Goal: Communication & Community: Answer question/provide support

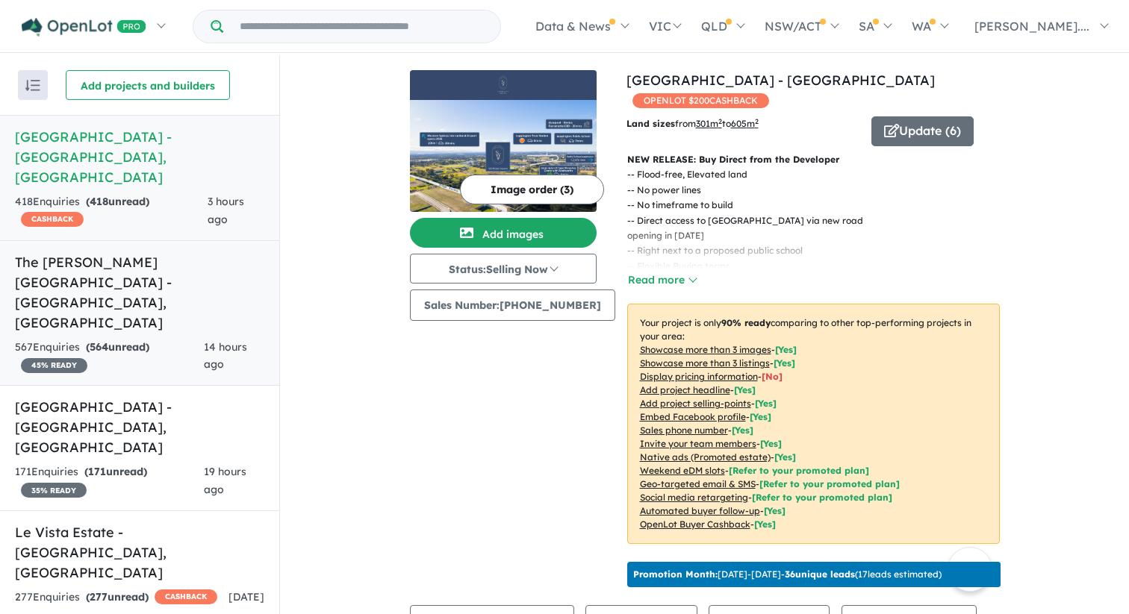
click at [181, 264] on h5 "The [PERSON_NAME][GEOGRAPHIC_DATA] - [GEOGRAPHIC_DATA] , [GEOGRAPHIC_DATA]" at bounding box center [139, 292] width 249 height 81
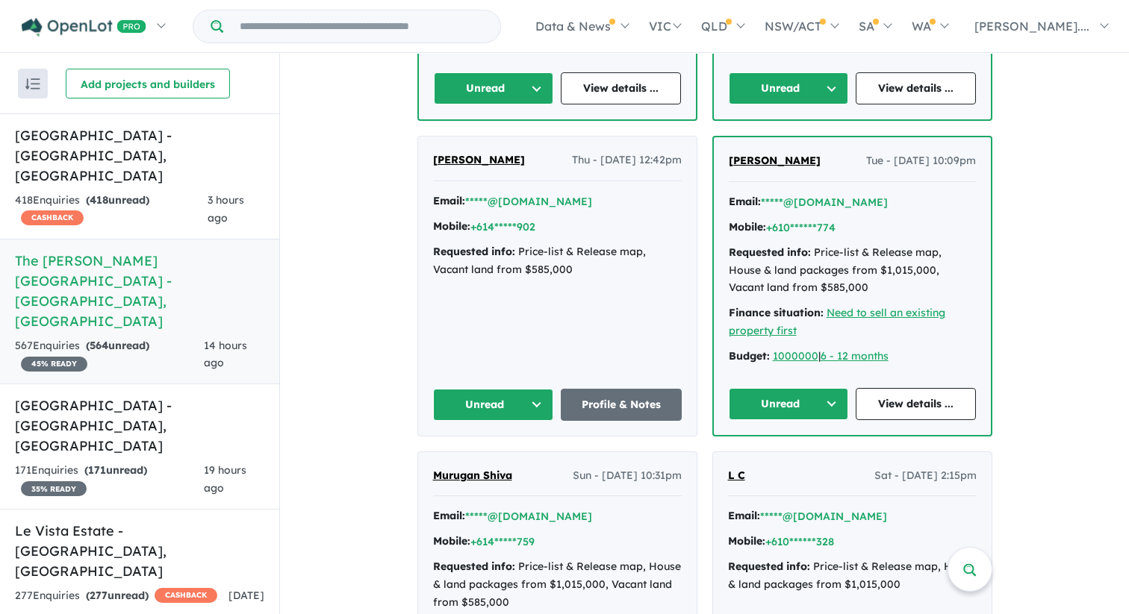
scroll to position [1217, 0]
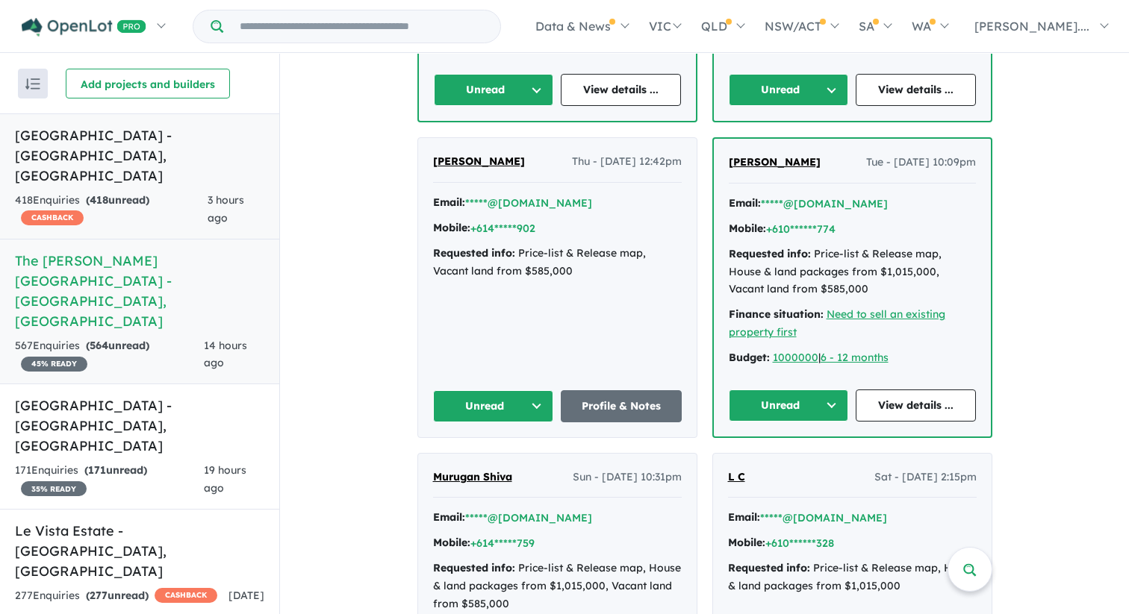
click at [172, 170] on link "Leppington Square Estate - Leppington , NSW 418 Enquir ies ( 418 unread) CASHBA…" at bounding box center [139, 176] width 279 height 126
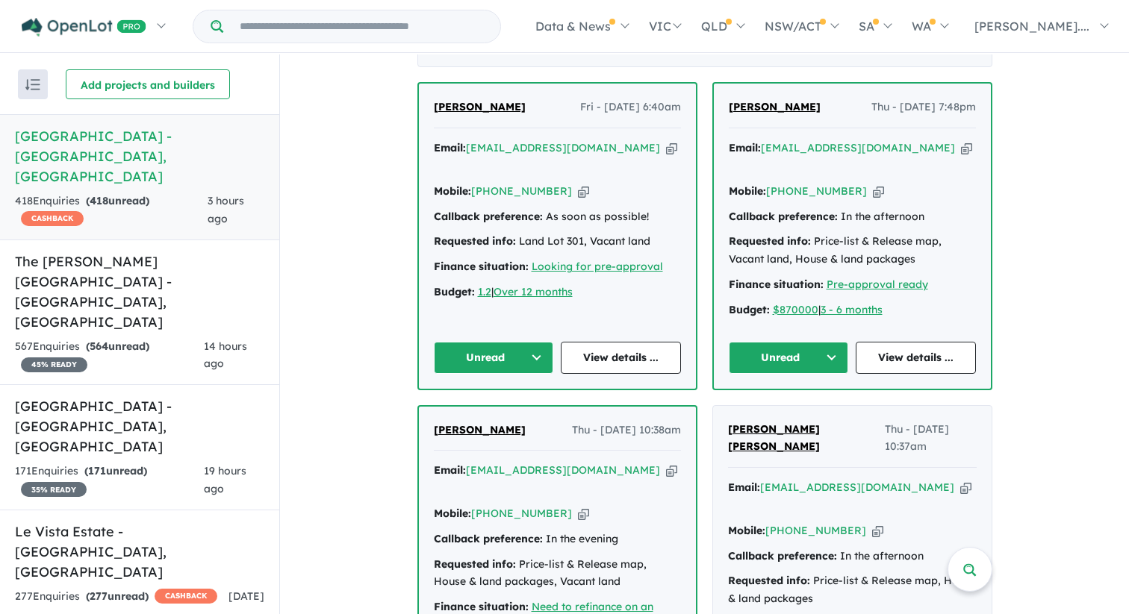
scroll to position [619, 0]
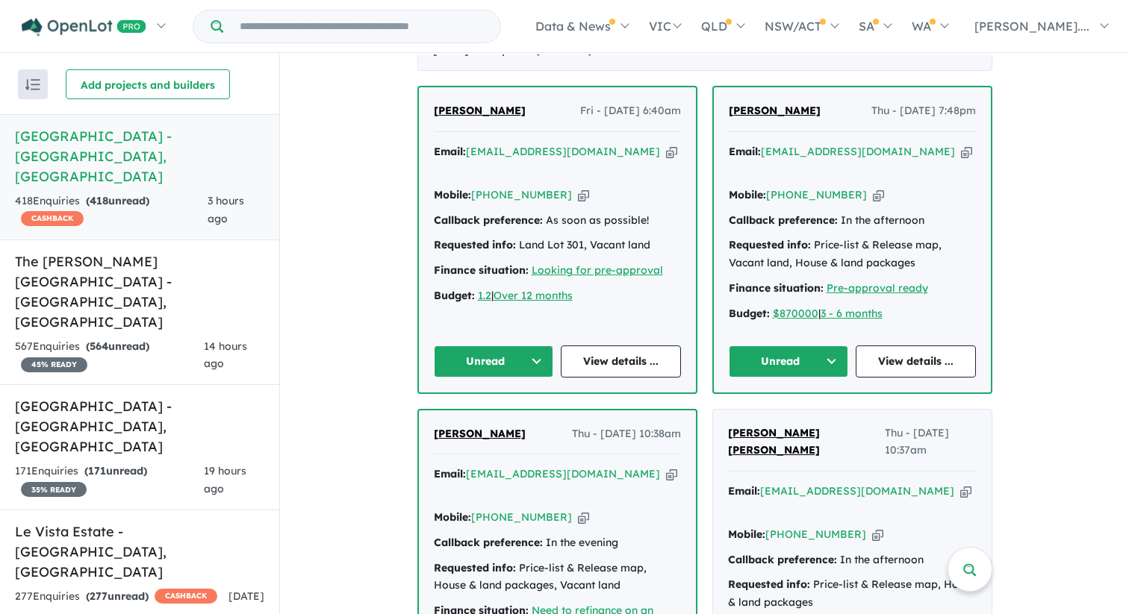
click at [452, 440] on span "Satya Kejriwal" at bounding box center [480, 433] width 92 height 13
click at [774, 117] on span "Jenna Baziotis" at bounding box center [774, 110] width 92 height 13
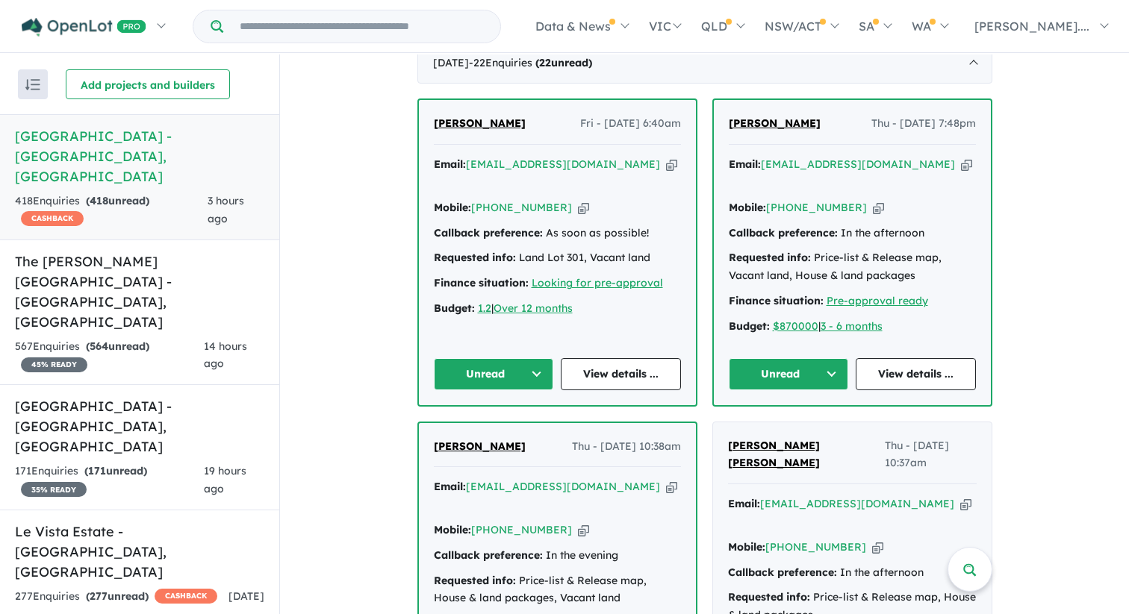
scroll to position [608, 0]
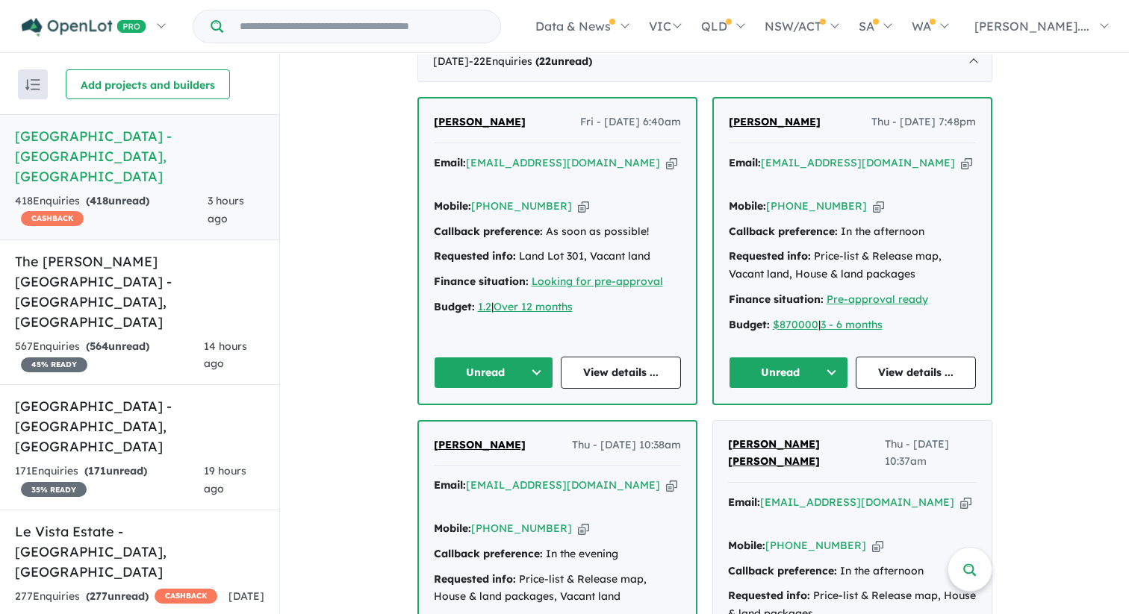
click at [443, 128] on span "Anu Mal" at bounding box center [480, 121] width 92 height 13
click at [208, 252] on h5 "The Rickard Gardens Estate - Leppington , NSW" at bounding box center [139, 292] width 249 height 81
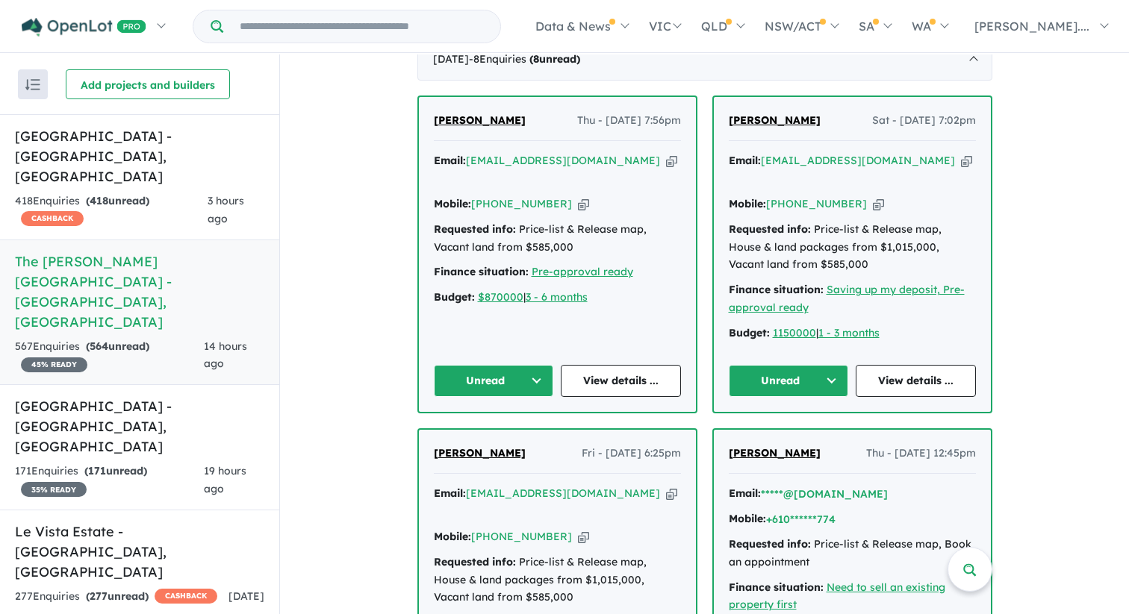
scroll to position [606, 0]
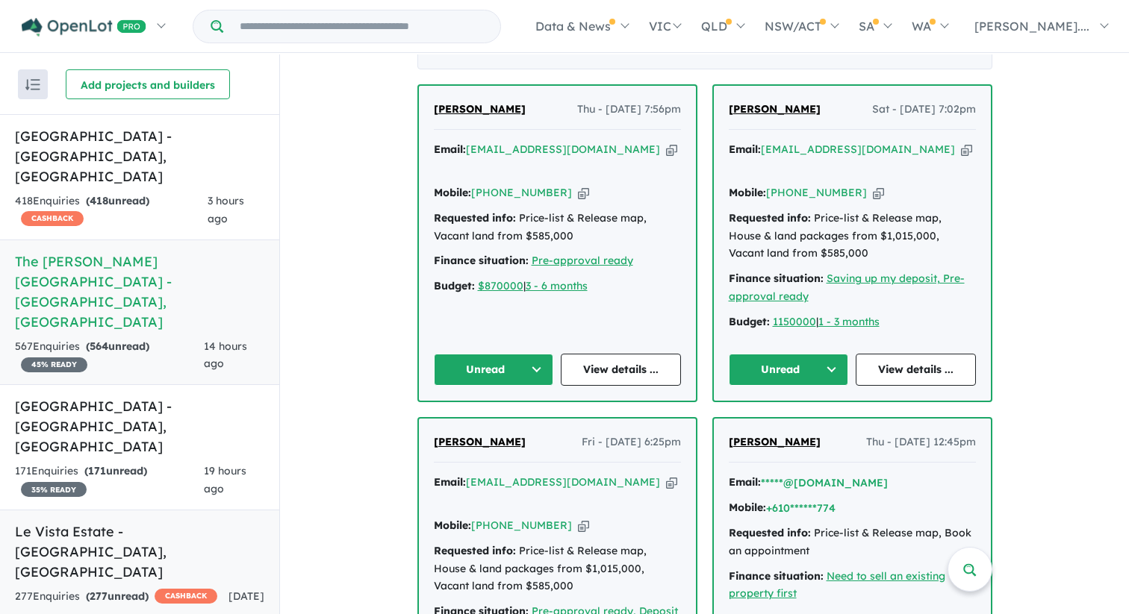
click at [188, 522] on h5 "Le Vista Estate - Austral , NSW" at bounding box center [139, 552] width 249 height 60
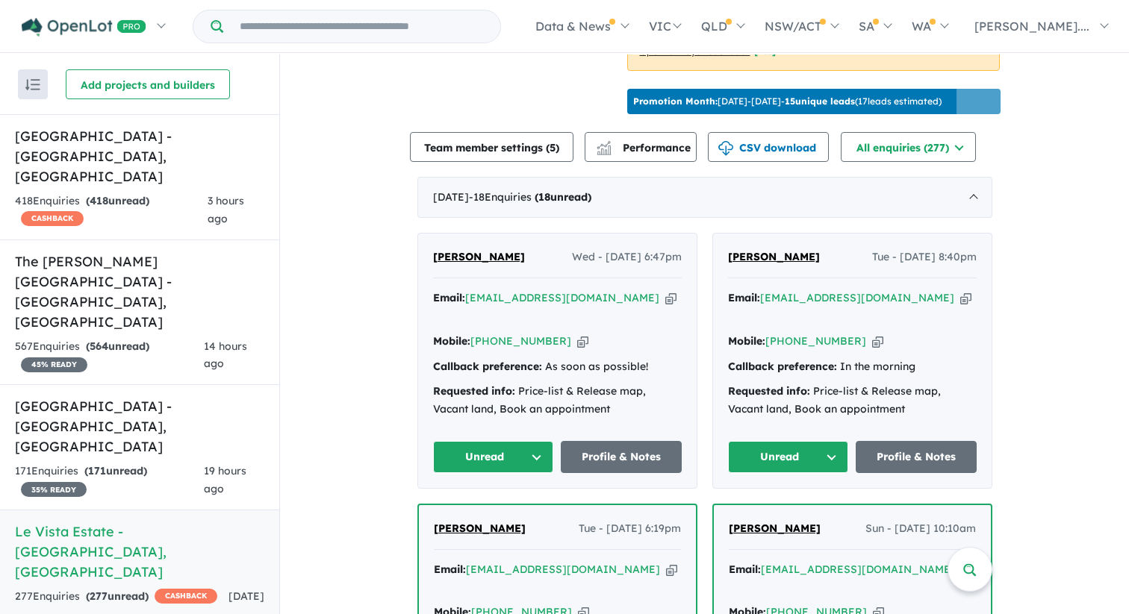
scroll to position [484, 0]
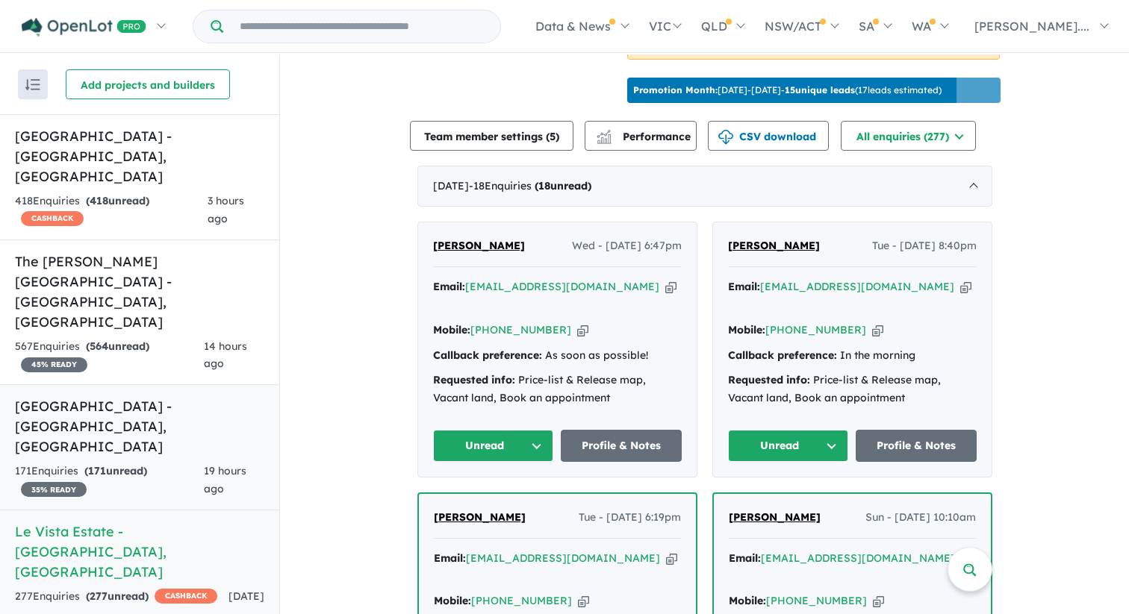
click at [158, 463] on div "171 Enquir ies ( 171 unread) 35 % READY" at bounding box center [109, 481] width 189 height 36
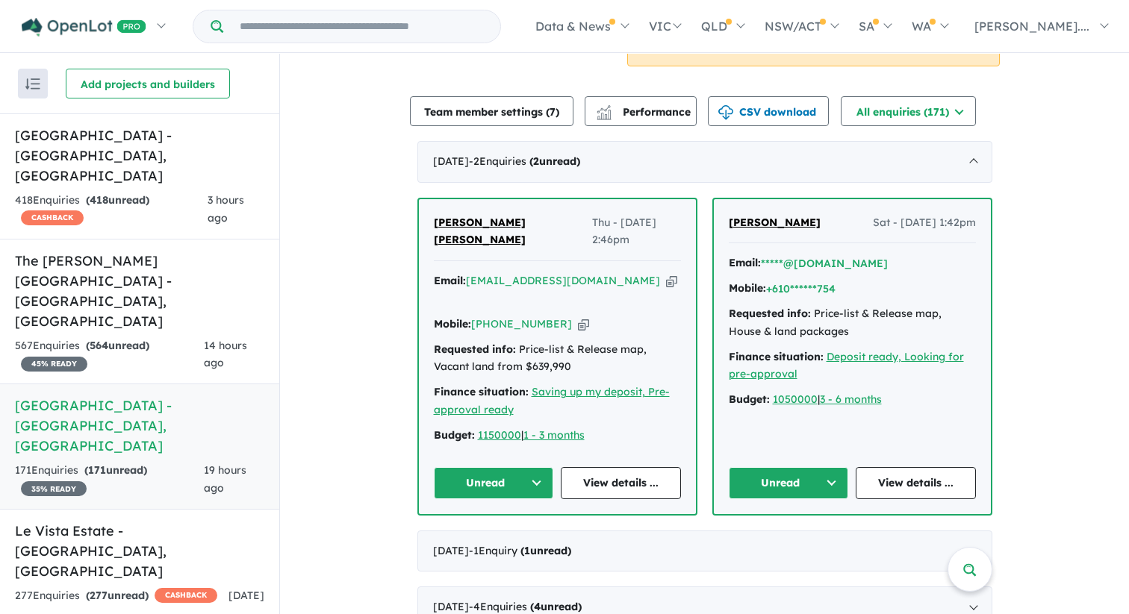
scroll to position [490, 0]
click at [491, 217] on span "[PERSON_NAME] [PERSON_NAME]" at bounding box center [480, 232] width 92 height 31
click at [751, 217] on span "Alan Diep" at bounding box center [774, 223] width 92 height 13
click at [505, 217] on span "[PERSON_NAME] [PERSON_NAME]" at bounding box center [480, 232] width 92 height 31
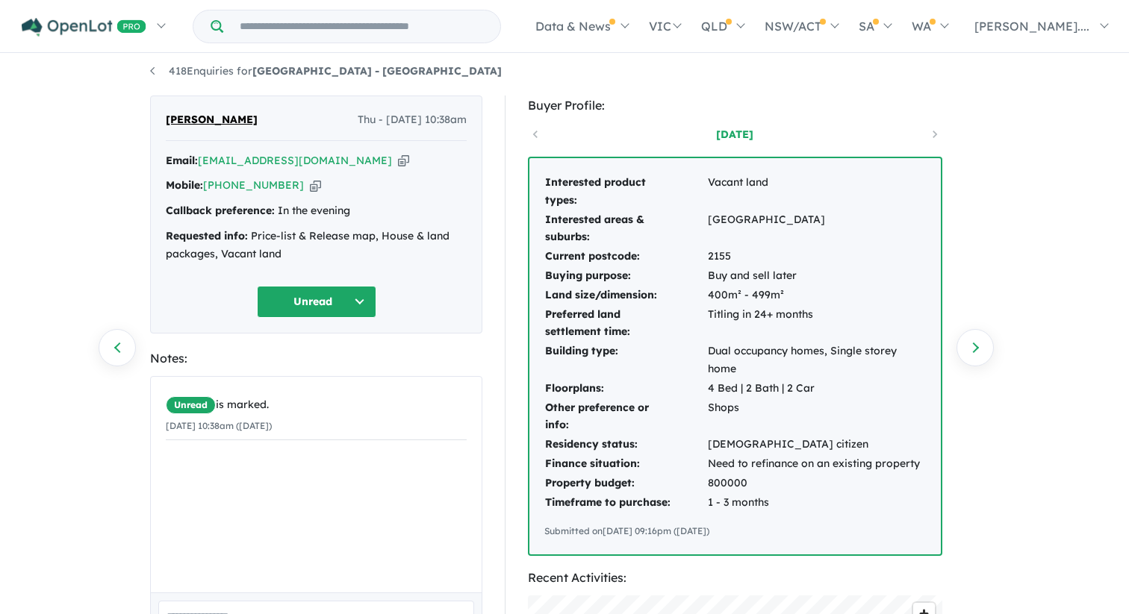
click at [577, 197] on td "Interested product types:" at bounding box center [625, 191] width 163 height 37
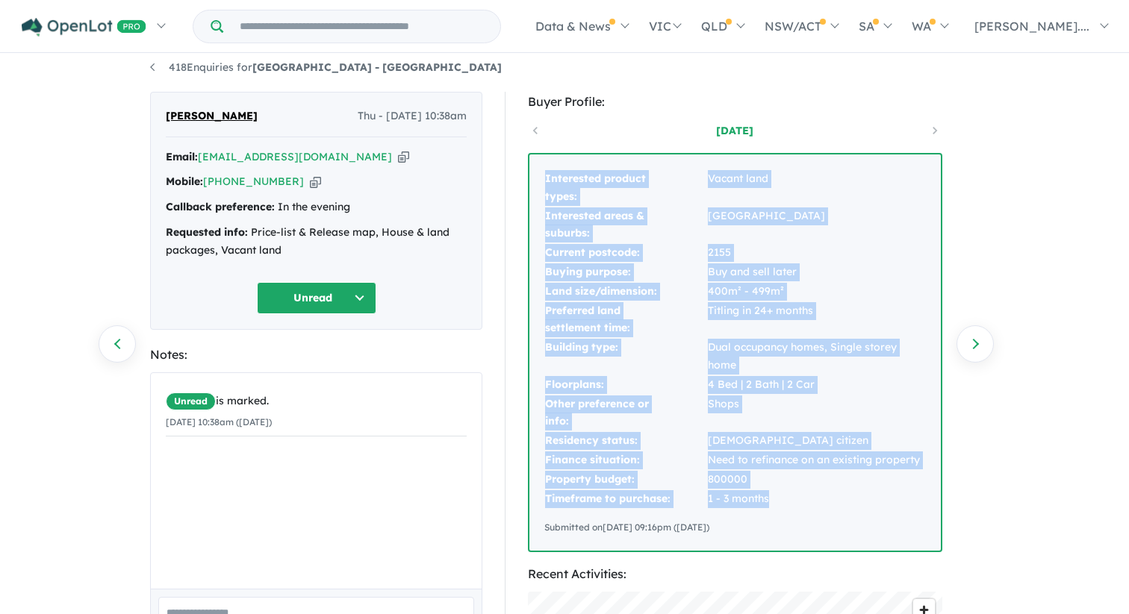
scroll to position [9, 0]
drag, startPoint x: 546, startPoint y: 178, endPoint x: 781, endPoint y: 496, distance: 395.9
click at [781, 496] on tbody "Interested product types: Vacant land Interested areas & suburbs: New South Wal…" at bounding box center [734, 339] width 381 height 339
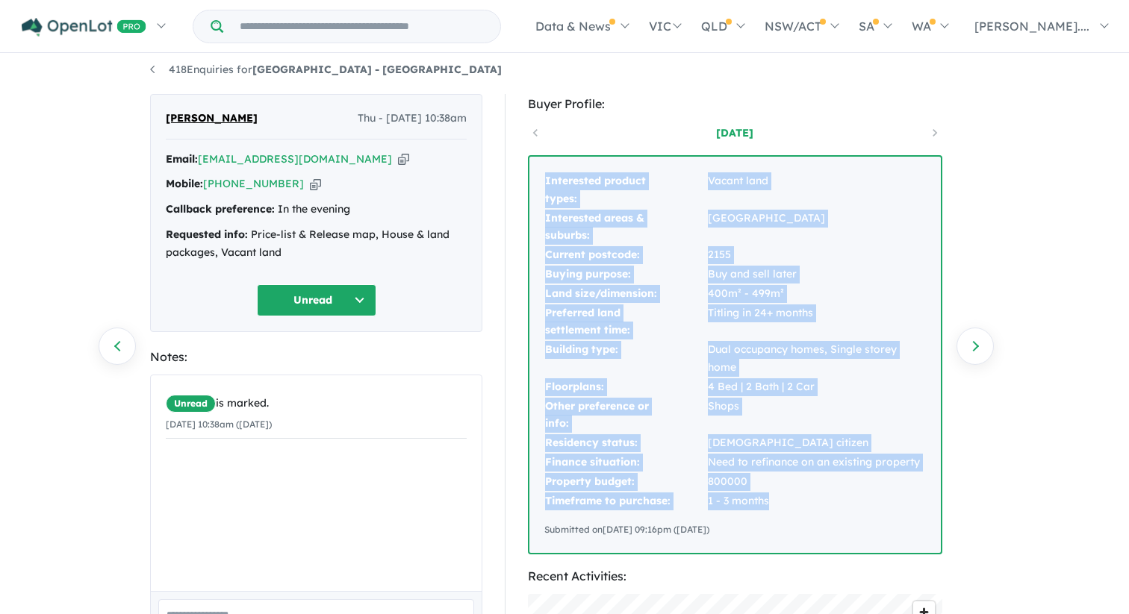
copy tbody "Interested product types: Vacant land Interested areas & suburbs: New South Wal…"
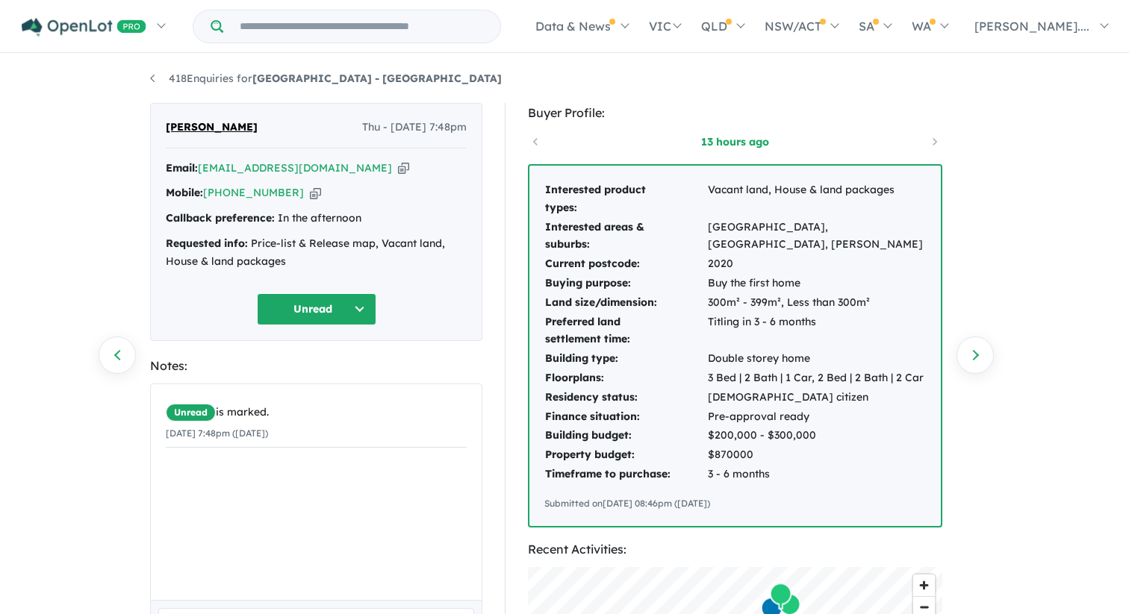
click at [548, 181] on td "Interested product types:" at bounding box center [625, 199] width 163 height 37
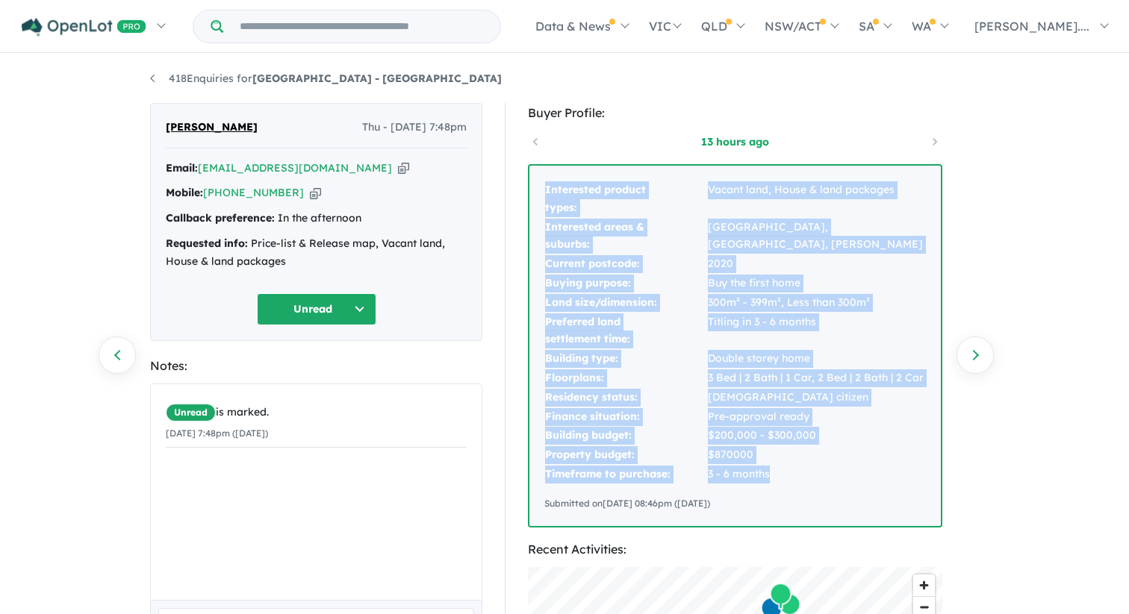
drag, startPoint x: 546, startPoint y: 189, endPoint x: 773, endPoint y: 472, distance: 363.2
click at [773, 472] on tbody "Interested product types: Vacant land, House & land packages Interested areas &…" at bounding box center [734, 333] width 381 height 304
copy tbody "Interested product types: Vacant land, House & land packages Interested areas &…"
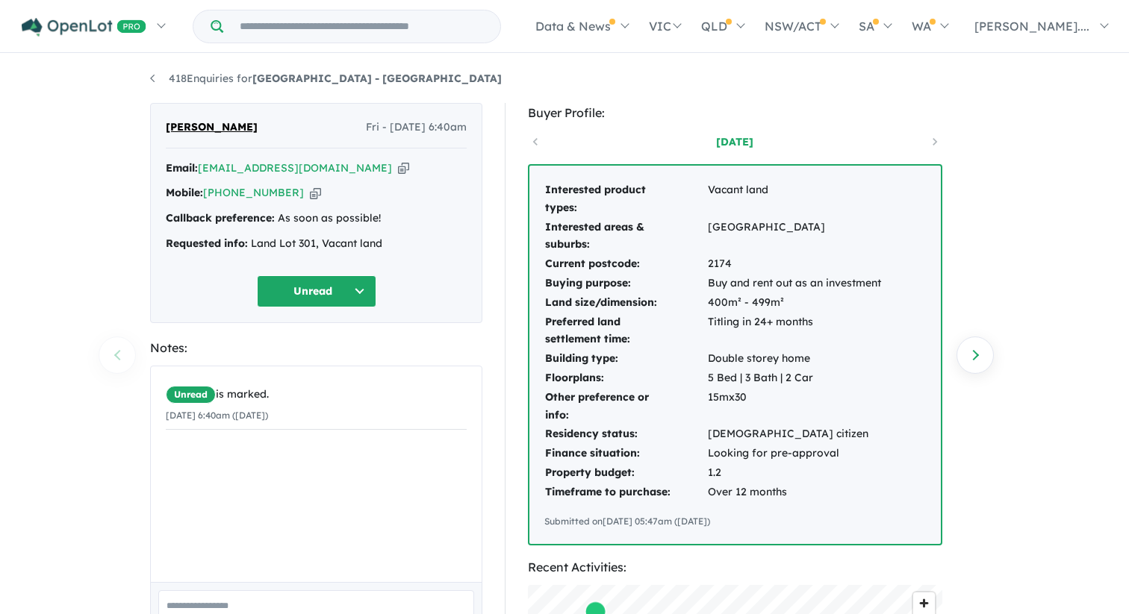
click at [593, 222] on td "Interested areas & suburbs:" at bounding box center [625, 236] width 163 height 37
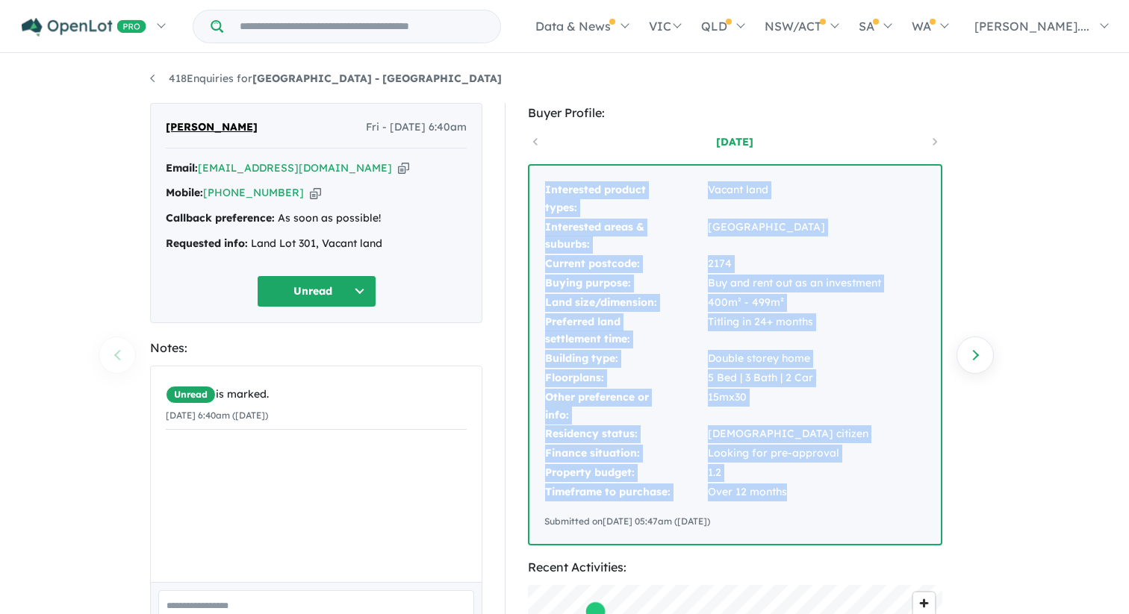
drag, startPoint x: 546, startPoint y: 190, endPoint x: 802, endPoint y: 502, distance: 403.0
click at [802, 502] on tbody "Interested product types: Vacant land Interested areas & suburbs: Leppington Cu…" at bounding box center [712, 342] width 337 height 322
copy tbody "Interested product types: Vacant land Interested areas & suburbs: Leppington Cu…"
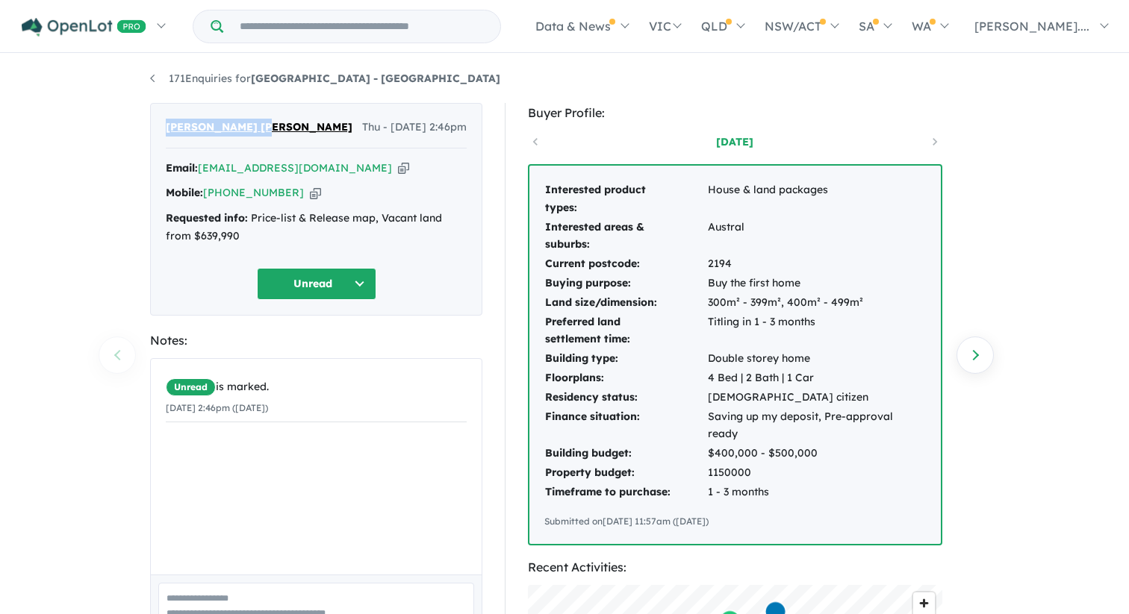
drag, startPoint x: 243, startPoint y: 128, endPoint x: 161, endPoint y: 122, distance: 81.6
click at [161, 122] on div "[PERSON_NAME] [PERSON_NAME] Thu - [DATE] 2:46pm Email: [EMAIL_ADDRESS][DOMAIN_N…" at bounding box center [316, 209] width 332 height 213
copy span "[PERSON_NAME] [PERSON_NAME]"
click at [398, 163] on icon "button" at bounding box center [403, 168] width 11 height 16
copy span "Syed Atif Rahman"
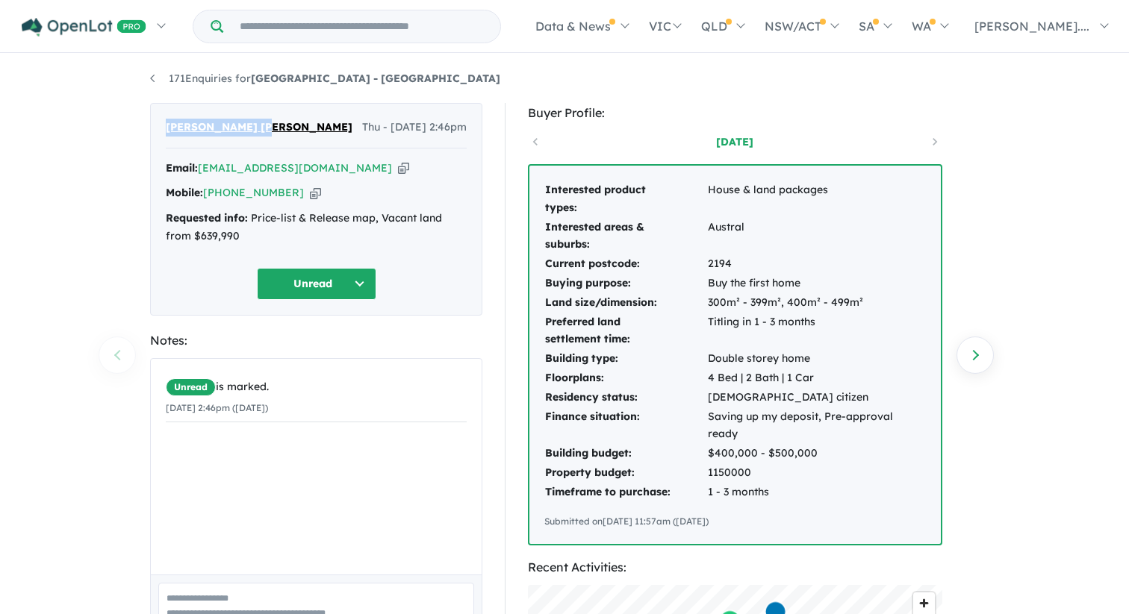
click at [310, 191] on icon "button" at bounding box center [315, 193] width 11 height 16
copy span "Syed Atif Rahman"
click at [607, 202] on td "Interested product types:" at bounding box center [625, 199] width 163 height 37
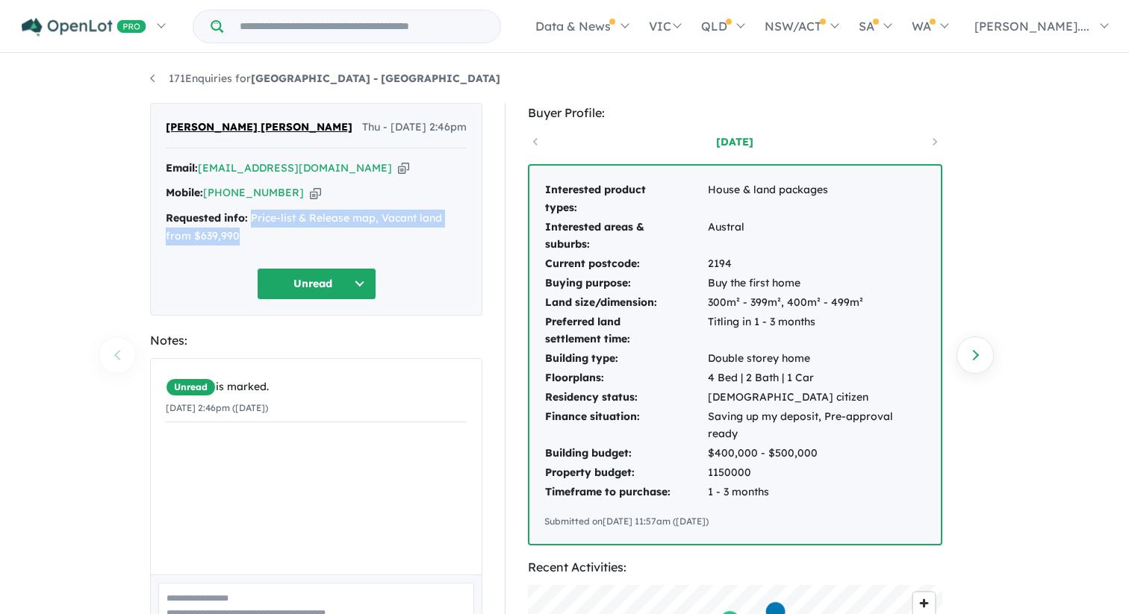
drag, startPoint x: 249, startPoint y: 219, endPoint x: 253, endPoint y: 236, distance: 16.8
click at [253, 236] on div "Requested info: Price-list & Release map, Vacant land from $639,990" at bounding box center [316, 228] width 301 height 36
copy div "Price-list & Release map, Vacant land from $639,990"
click at [408, 256] on div "Syed Atif Rahman Thu - 18/09/2025, 2:46pm Email: atif_caprio@hotmail.com Copied…" at bounding box center [316, 209] width 332 height 213
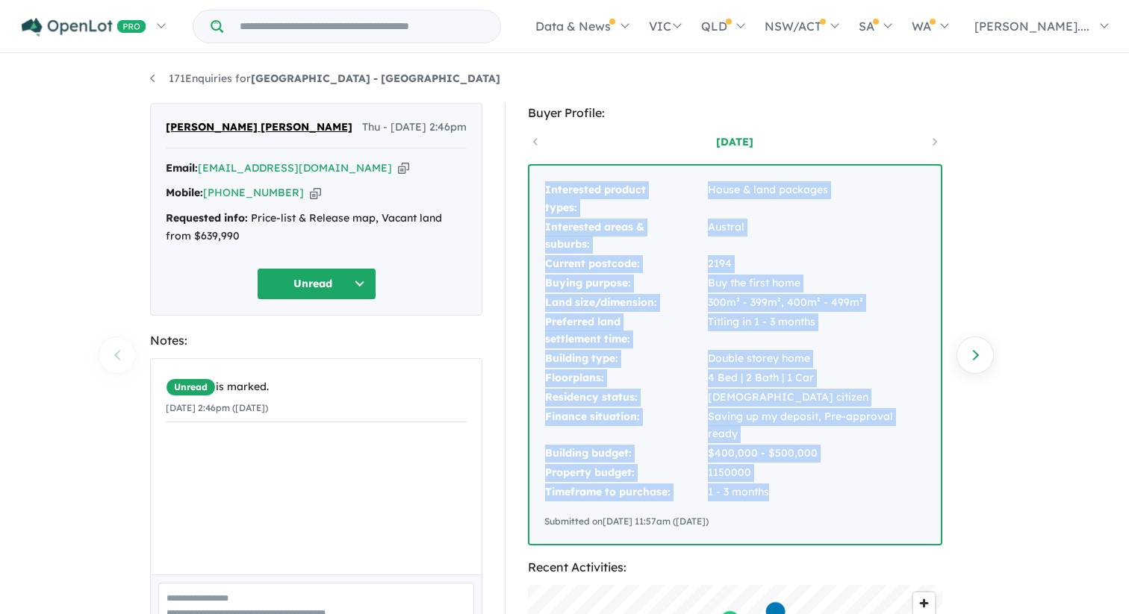
drag, startPoint x: 546, startPoint y: 189, endPoint x: 784, endPoint y: 484, distance: 378.5
click at [784, 484] on tbody "Interested product types: House & land packages Interested areas & suburbs: Aus…" at bounding box center [734, 342] width 381 height 322
copy tbody "Interested product types: House & land packages Interested areas & suburbs: Aus…"
click at [740, 329] on td "Titling in 1 - 3 months" at bounding box center [816, 331] width 219 height 37
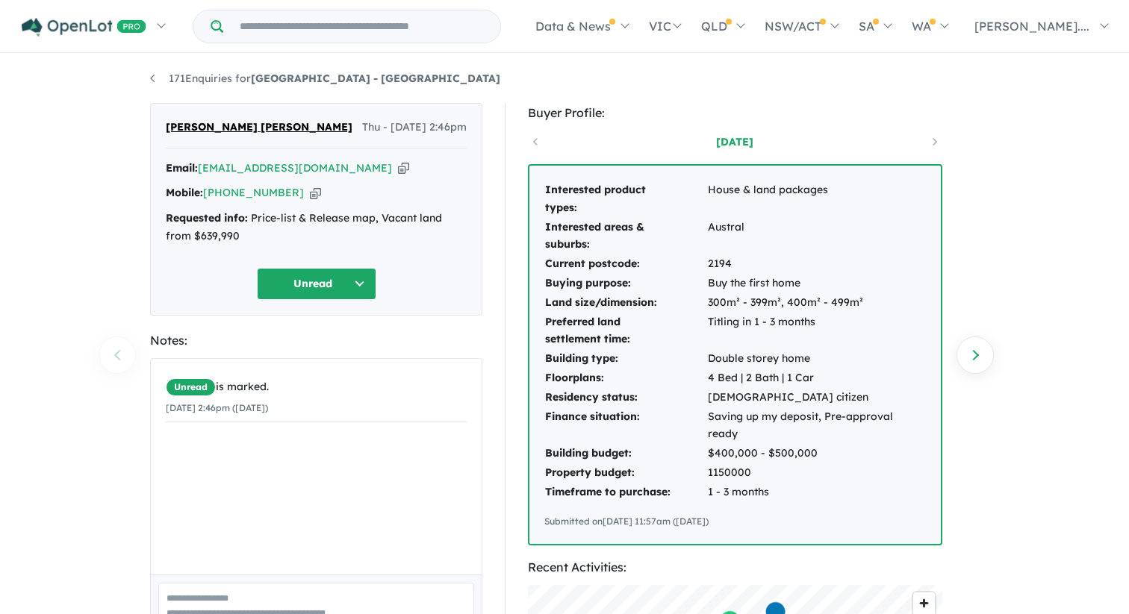
scroll to position [1, 0]
click at [234, 128] on span "[PERSON_NAME] [PERSON_NAME]" at bounding box center [259, 128] width 187 height 18
